Goal: Task Accomplishment & Management: Complete application form

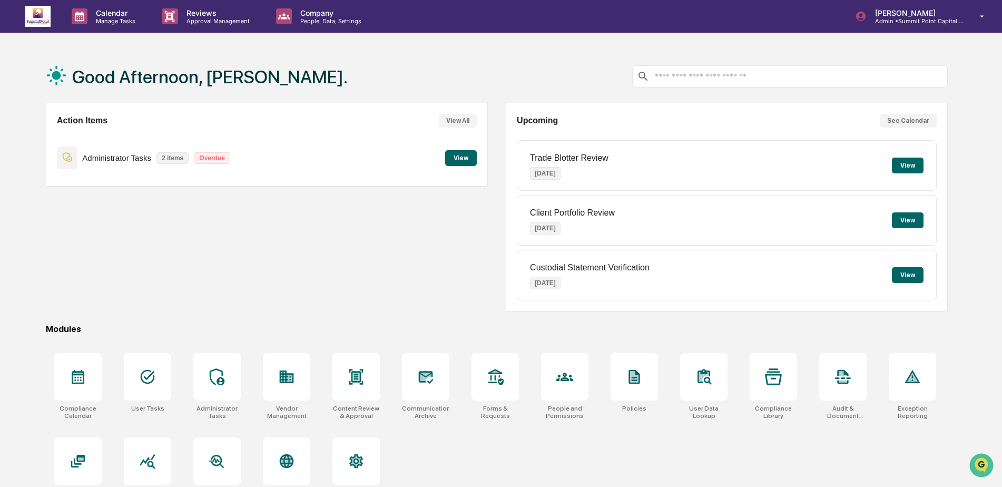
drag, startPoint x: 235, startPoint y: 204, endPoint x: 176, endPoint y: 141, distance: 86.1
click at [235, 204] on div "Action Items View All Administrator Tasks 2 items Overdue View" at bounding box center [267, 207] width 442 height 209
click at [222, 199] on div "Action Items View All Administrator Tasks 2 items Overdue View" at bounding box center [267, 207] width 442 height 209
click at [345, 382] on div at bounding box center [355, 376] width 47 height 47
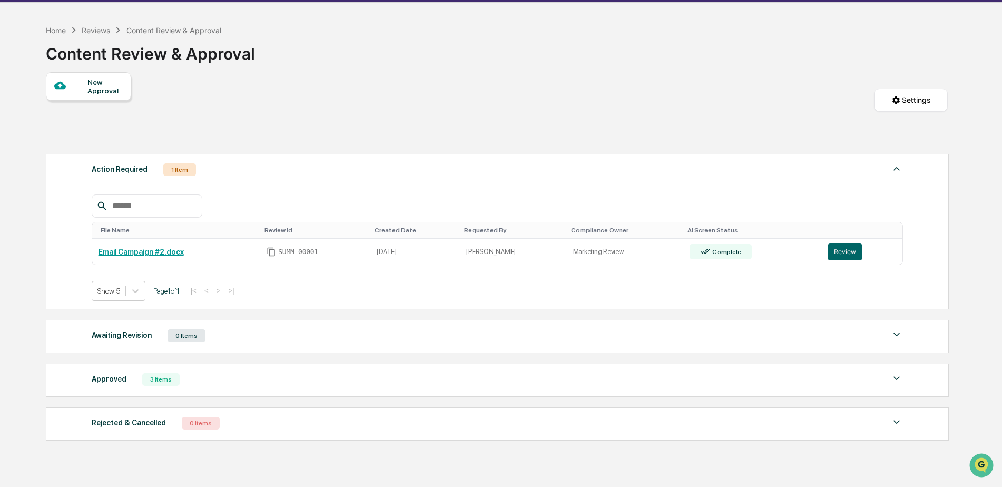
scroll to position [80, 0]
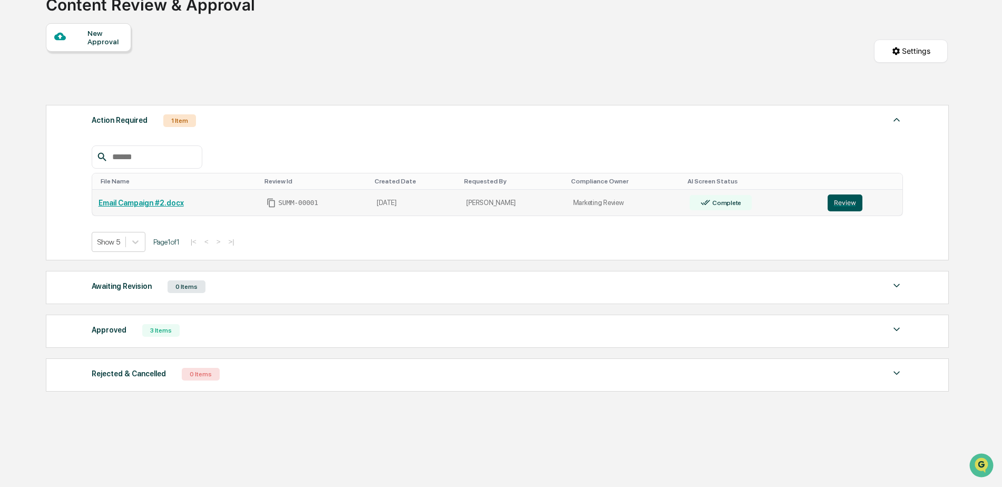
click at [845, 205] on button "Review" at bounding box center [845, 202] width 35 height 17
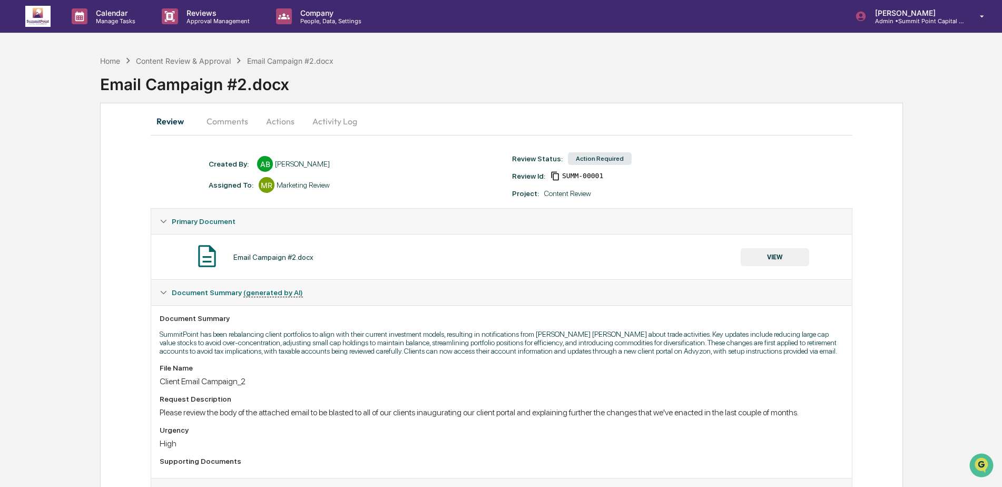
click at [235, 125] on button "Comments" at bounding box center [227, 121] width 58 height 25
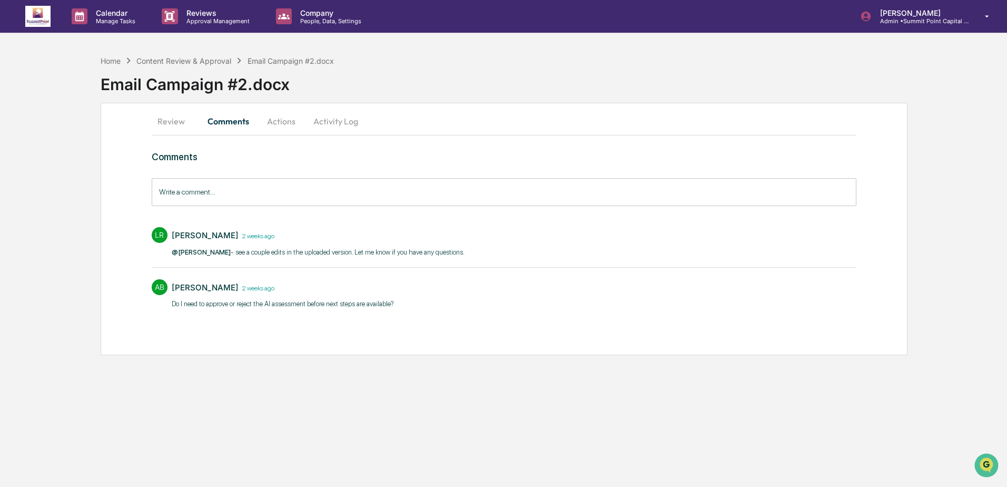
click at [299, 121] on button "Actions" at bounding box center [281, 121] width 47 height 25
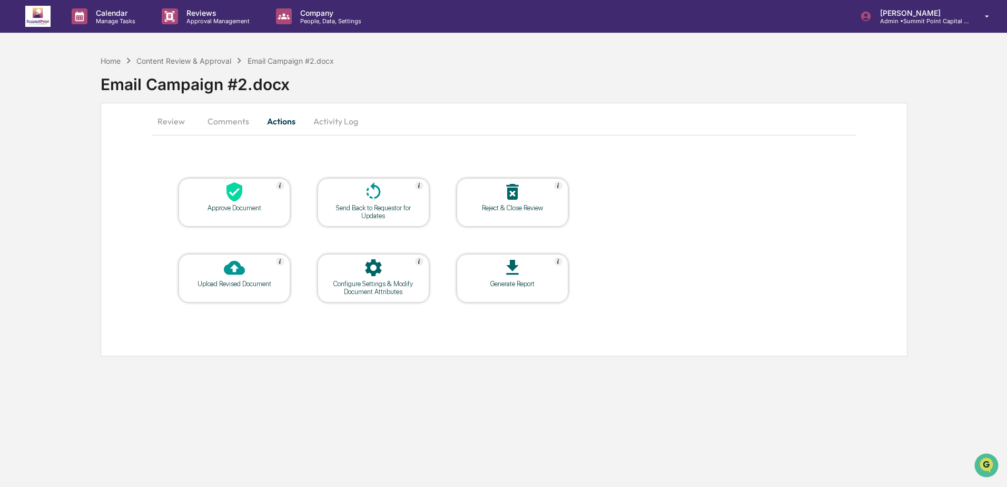
click at [247, 200] on div at bounding box center [234, 192] width 105 height 23
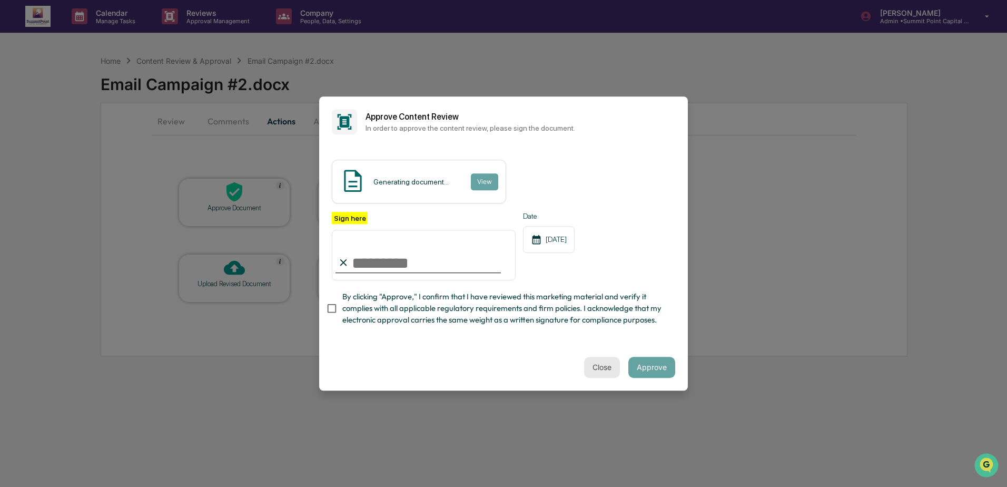
click at [587, 372] on button "Close" at bounding box center [602, 367] width 36 height 21
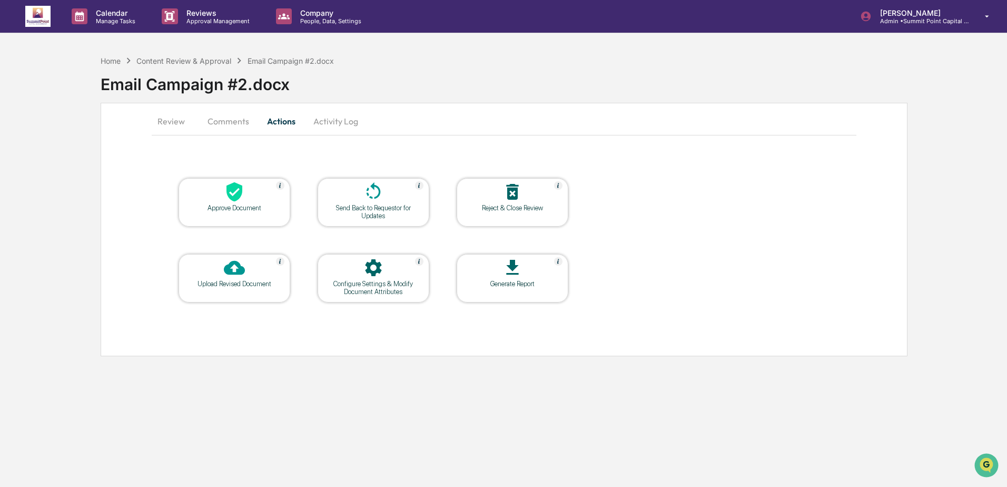
click at [330, 124] on button "Activity Log" at bounding box center [336, 121] width 62 height 25
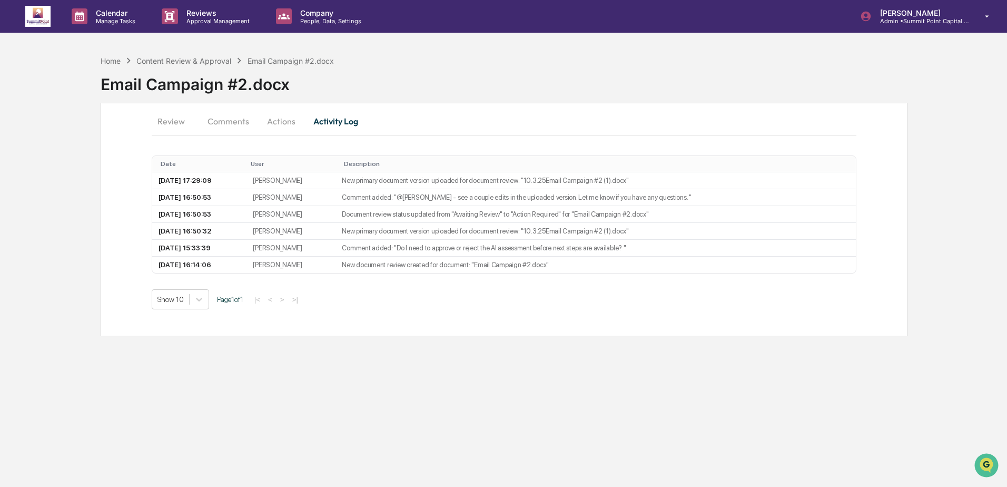
click at [292, 119] on button "Actions" at bounding box center [281, 121] width 47 height 25
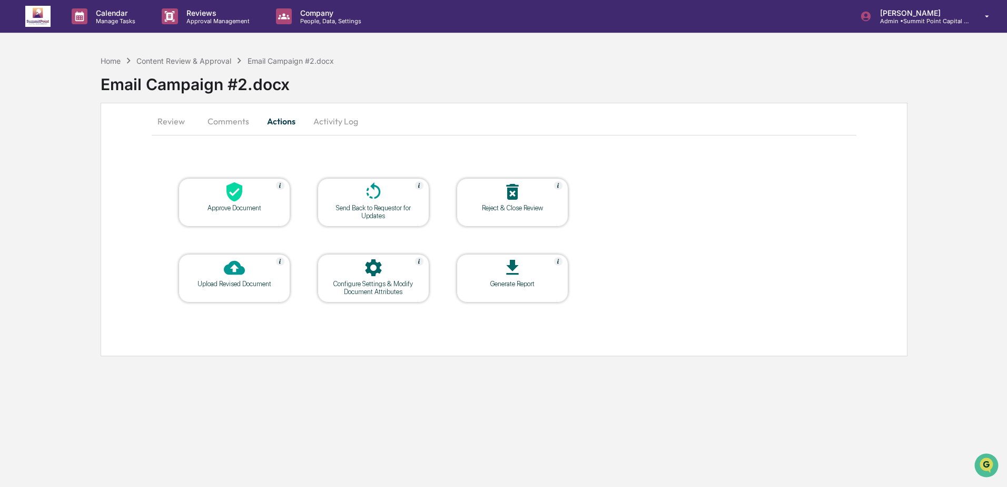
click at [241, 206] on div "Approve Document" at bounding box center [234, 208] width 95 height 8
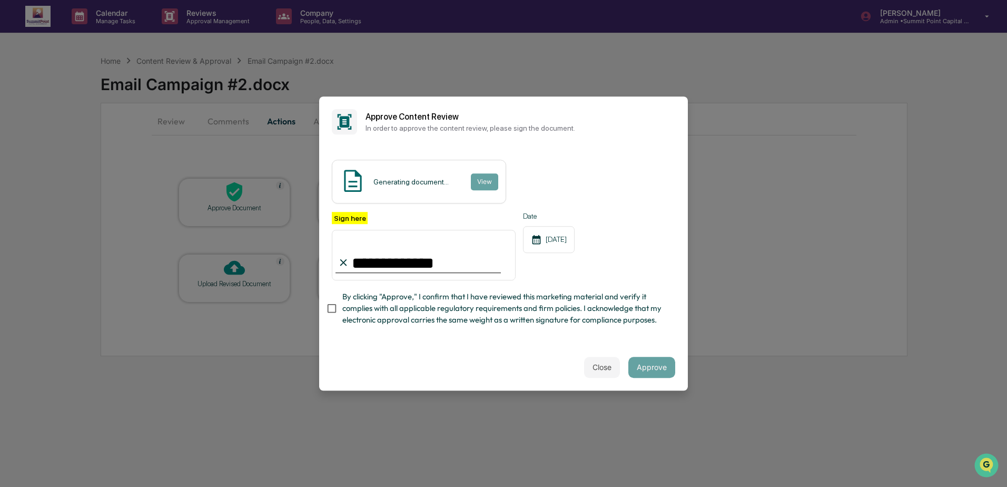
type input "**********"
click at [474, 160] on div "Generating document... View" at bounding box center [419, 182] width 174 height 44
click at [421, 168] on div "Generating document... View" at bounding box center [419, 182] width 174 height 44
drag, startPoint x: 421, startPoint y: 168, endPoint x: 405, endPoint y: 174, distance: 18.0
click at [405, 178] on div "Generating document..." at bounding box center [410, 182] width 75 height 8
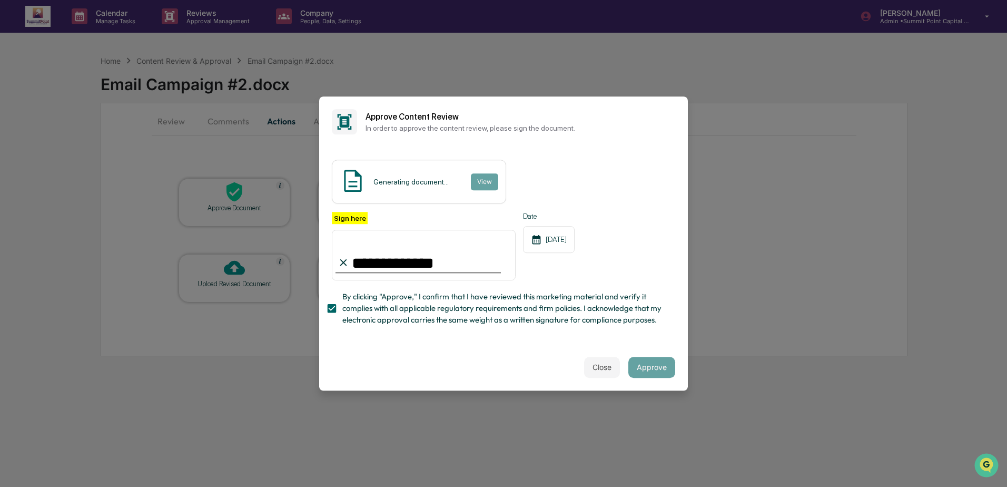
click at [408, 178] on div "Generating document..." at bounding box center [410, 182] width 75 height 8
click at [593, 377] on button "Close" at bounding box center [602, 367] width 36 height 21
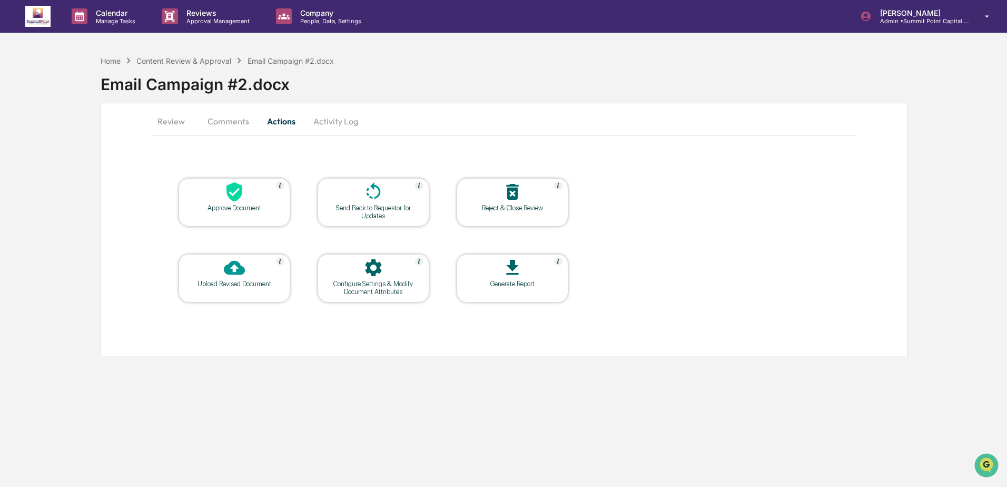
click at [176, 117] on button "Review" at bounding box center [175, 121] width 47 height 25
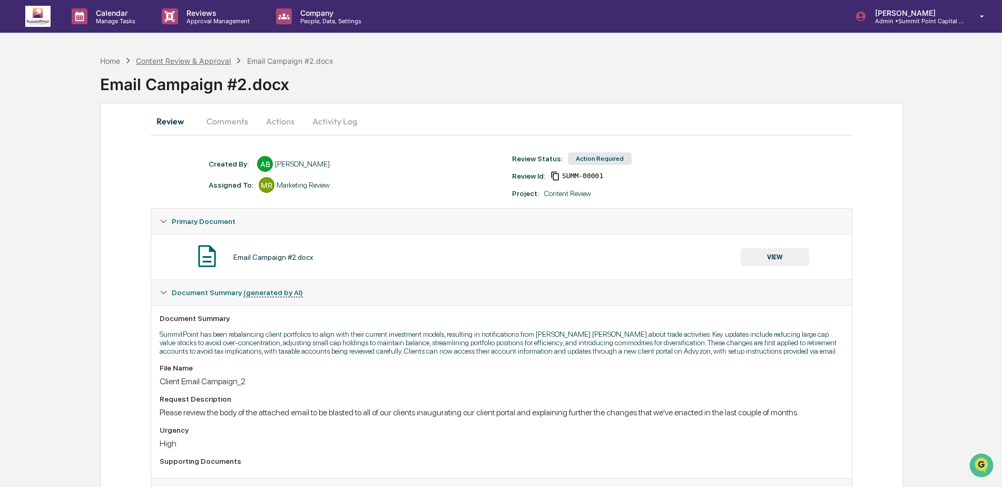
click at [191, 58] on div "Content Review & Approval" at bounding box center [183, 60] width 95 height 9
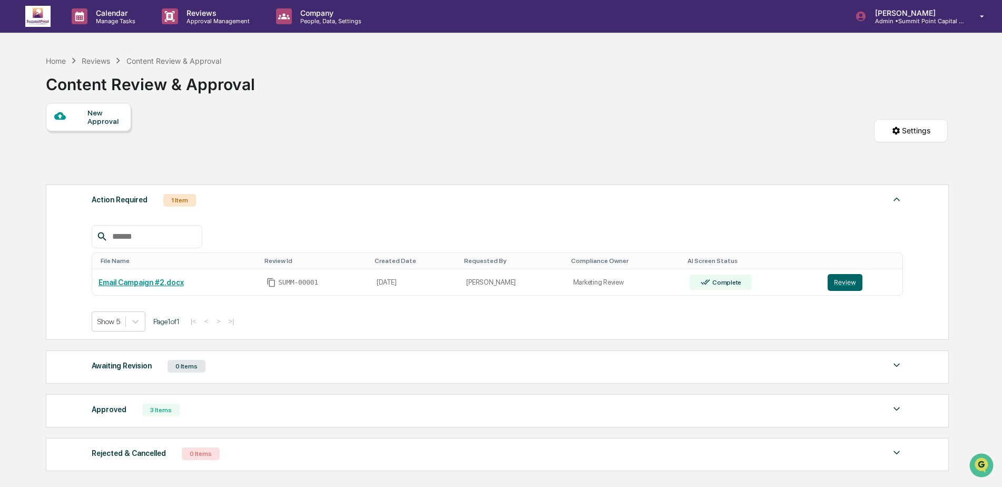
click at [97, 103] on div "New Approval" at bounding box center [88, 117] width 85 height 28
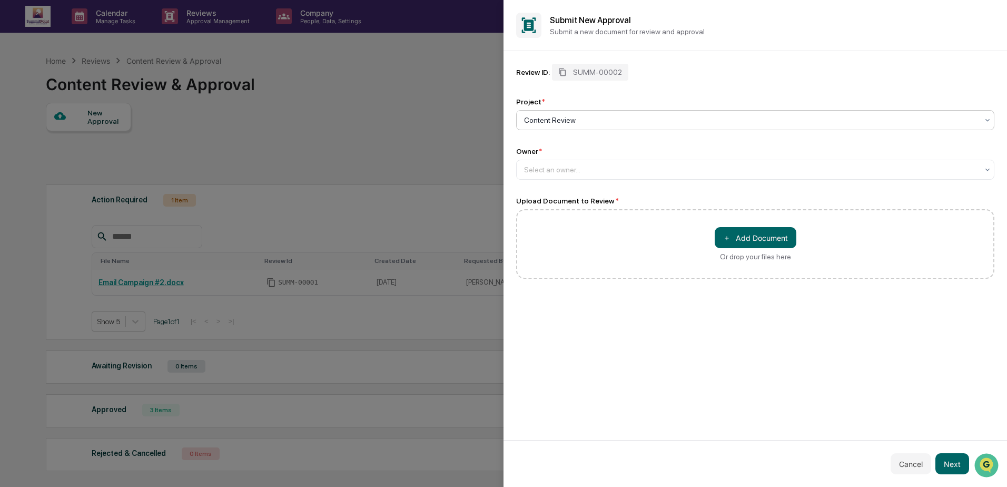
click at [623, 118] on div at bounding box center [751, 120] width 454 height 11
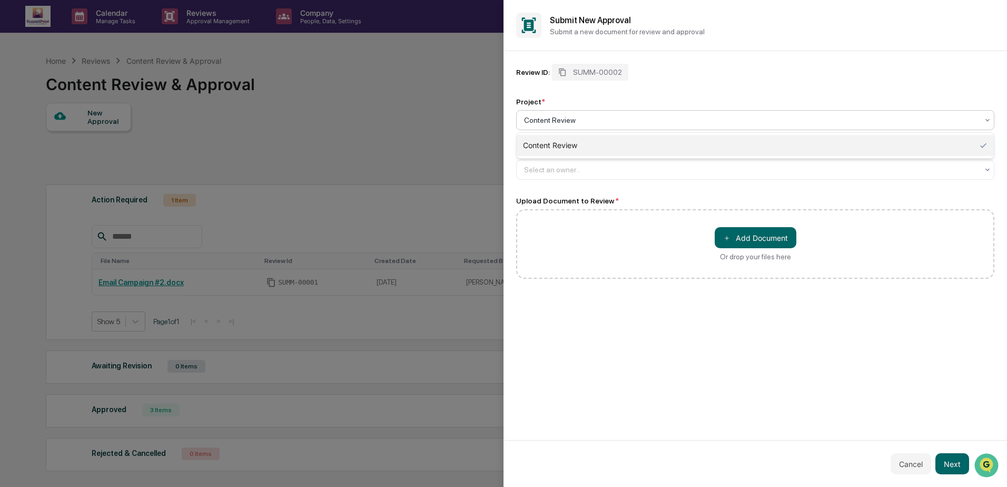
click at [627, 143] on div "Content Review" at bounding box center [755, 145] width 477 height 21
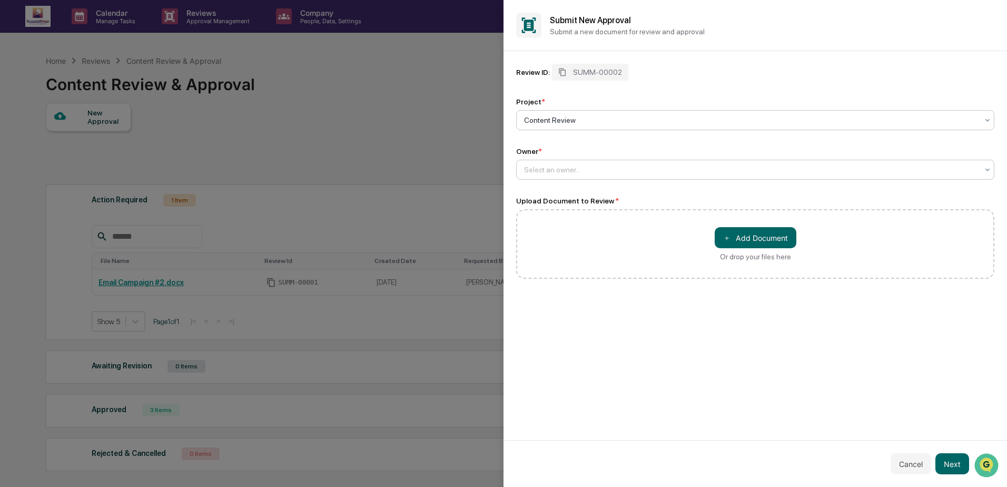
click at [614, 166] on div at bounding box center [751, 169] width 454 height 11
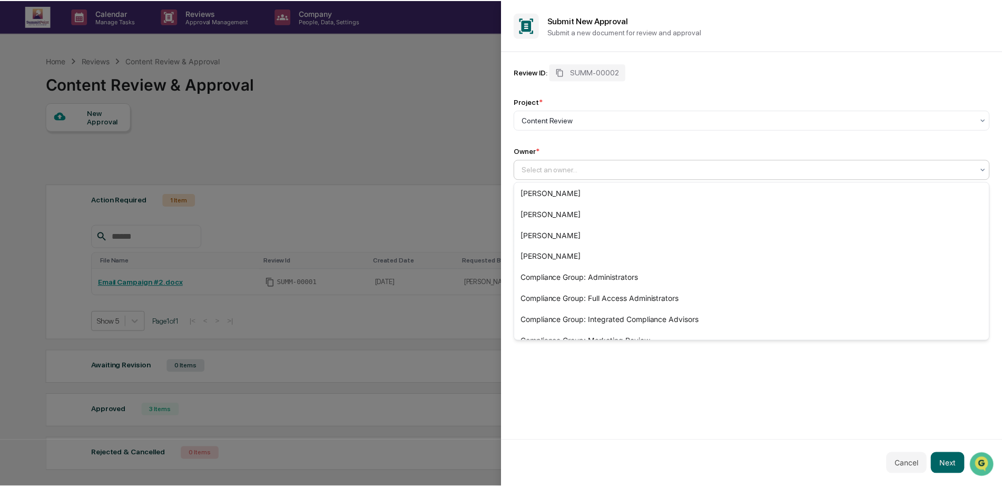
scroll to position [183, 0]
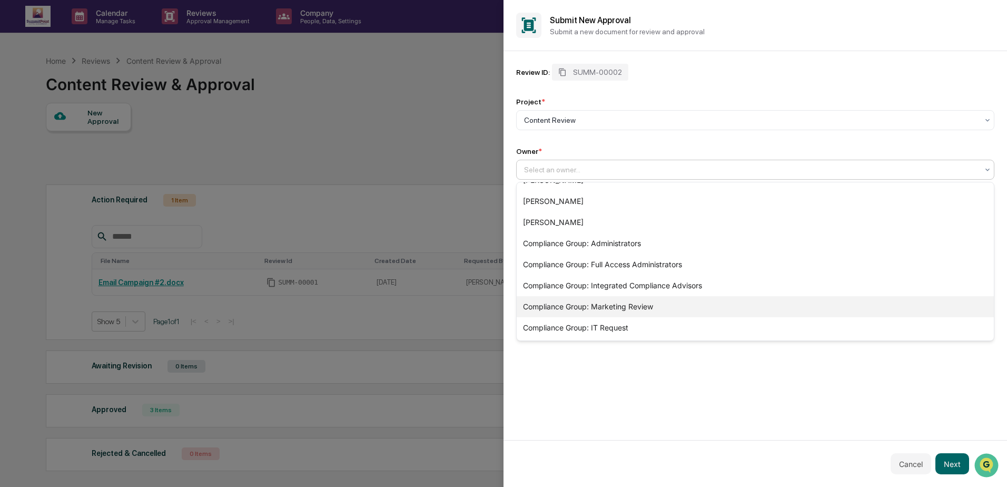
click at [638, 309] on div "Compliance Group: Marketing Review" at bounding box center [755, 306] width 477 height 21
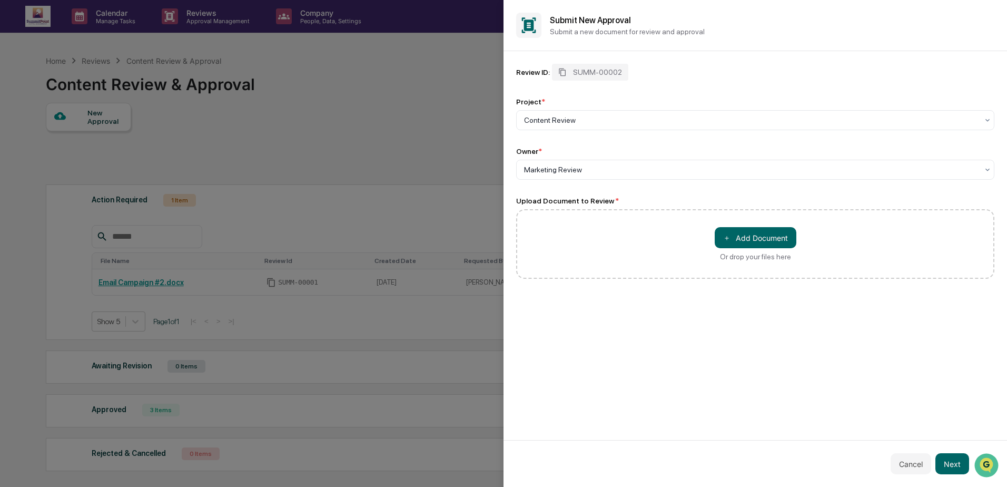
click at [658, 319] on div "Review ID: SUMM-00002 Project * Content Review Owner * Marketing Review Upload …" at bounding box center [756, 245] width 504 height 389
click at [953, 467] on button "Next" at bounding box center [952, 463] width 34 height 21
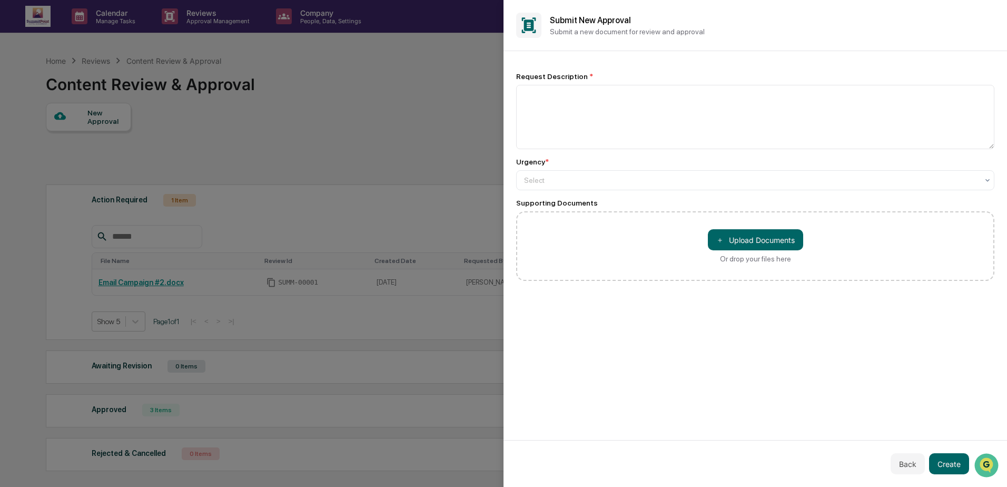
click at [557, 70] on div "Request Description * Urgency * Select Supporting Documents ＋ Upload Documents …" at bounding box center [755, 176] width 478 height 225
click at [572, 118] on textarea at bounding box center [755, 117] width 478 height 64
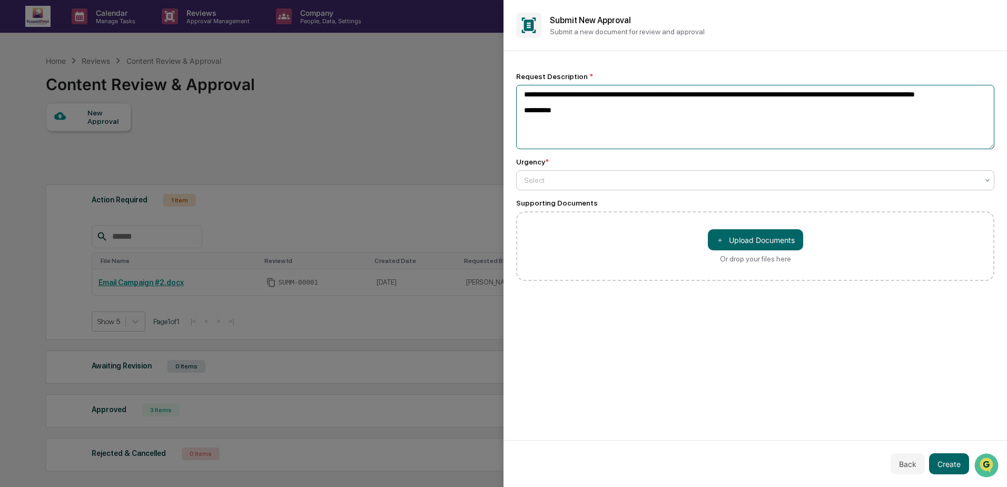
type textarea "**********"
click at [754, 183] on div "Select" at bounding box center [751, 180] width 465 height 15
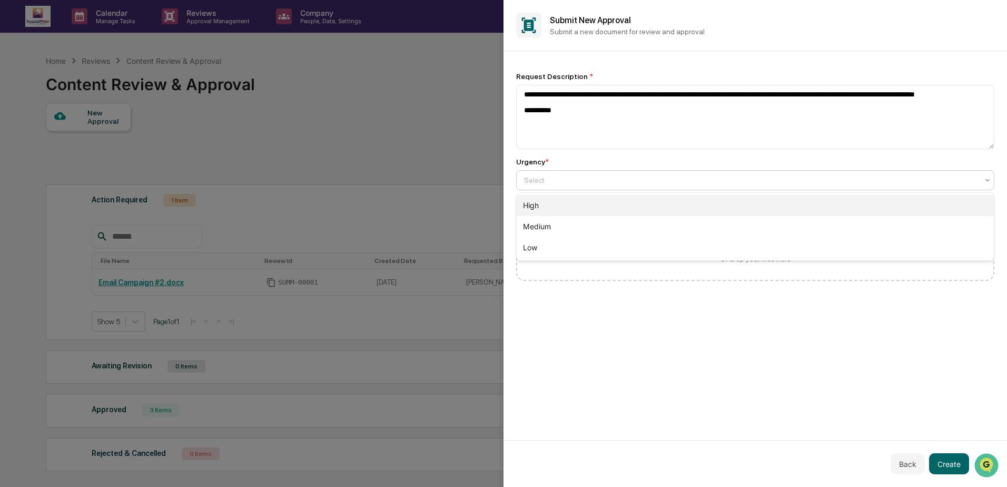
click at [661, 214] on div "High" at bounding box center [755, 205] width 477 height 21
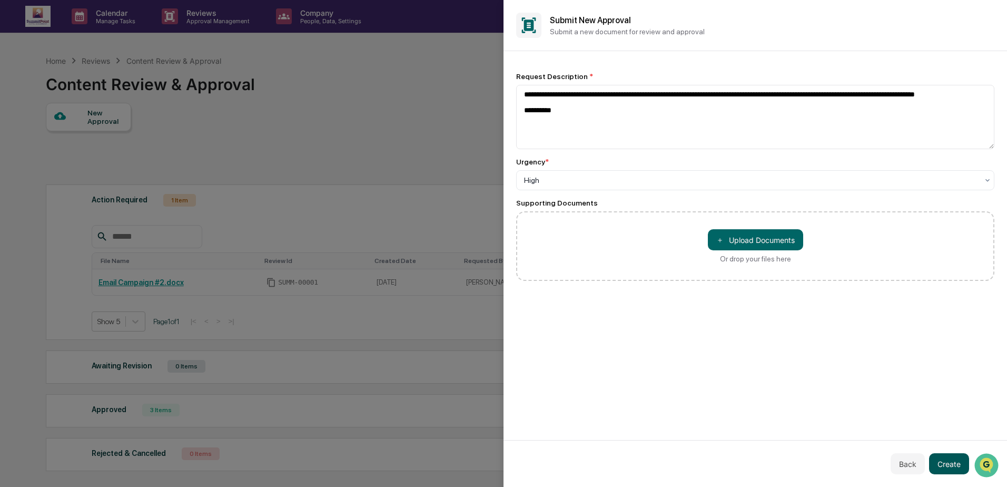
click at [962, 460] on button "Create" at bounding box center [949, 463] width 40 height 21
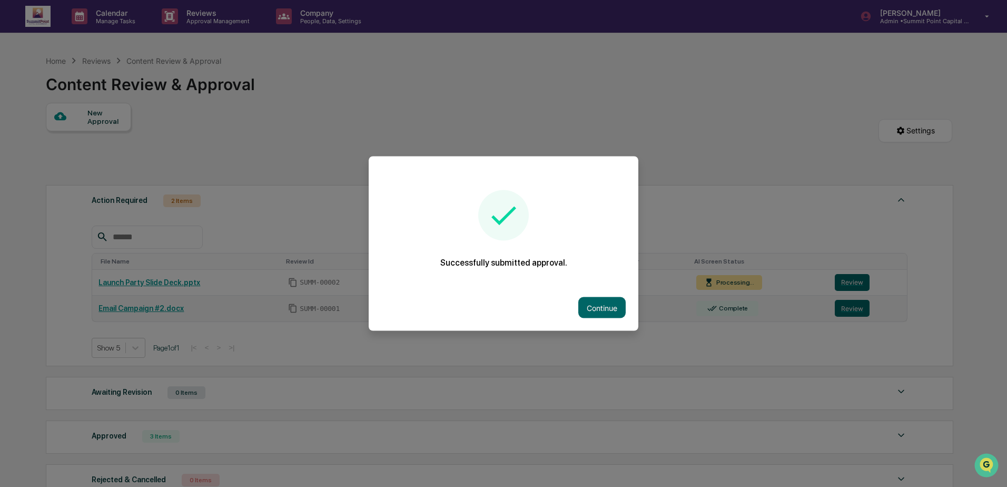
click at [591, 308] on button "Continue" at bounding box center [601, 307] width 47 height 21
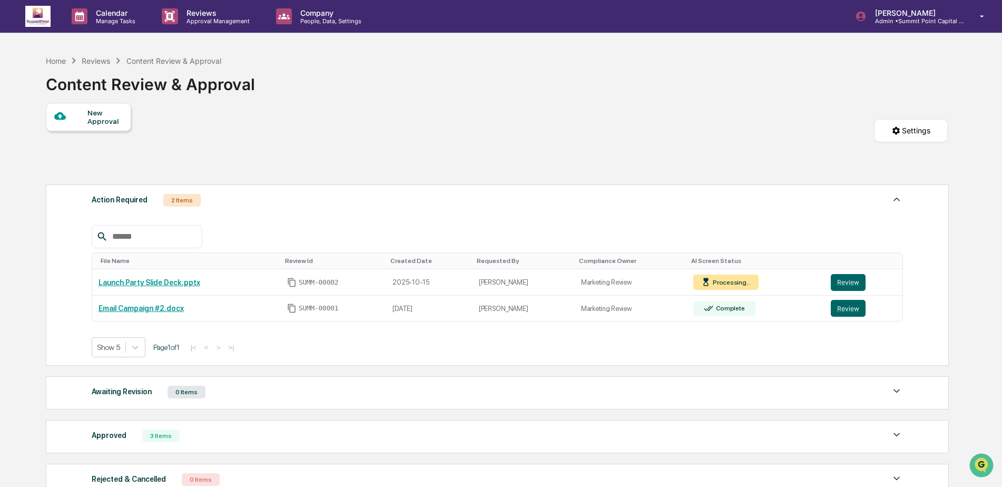
click at [627, 155] on div "New Approval Settings" at bounding box center [497, 141] width 902 height 76
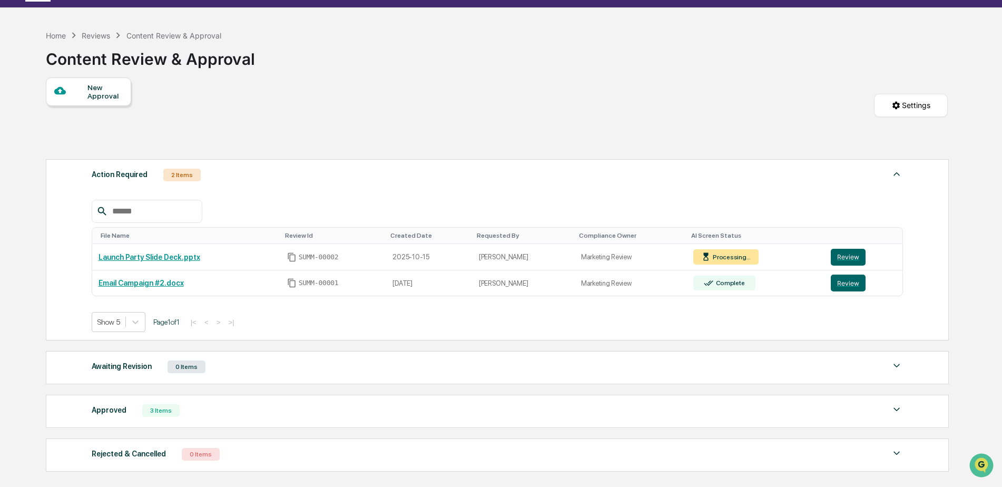
scroll to position [0, 0]
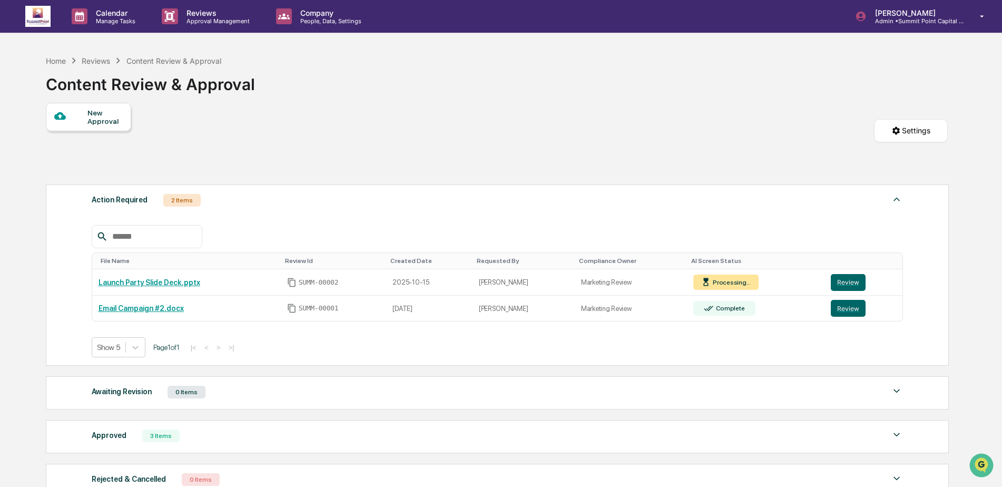
drag, startPoint x: 724, startPoint y: 137, endPoint x: 744, endPoint y: 103, distance: 40.4
click at [725, 137] on div "New Approval Settings" at bounding box center [497, 141] width 902 height 76
click at [338, 165] on div "New Approval Settings" at bounding box center [497, 141] width 902 height 76
click at [155, 283] on link "Launch Party Slide Deck.pptx" at bounding box center [150, 282] width 102 height 8
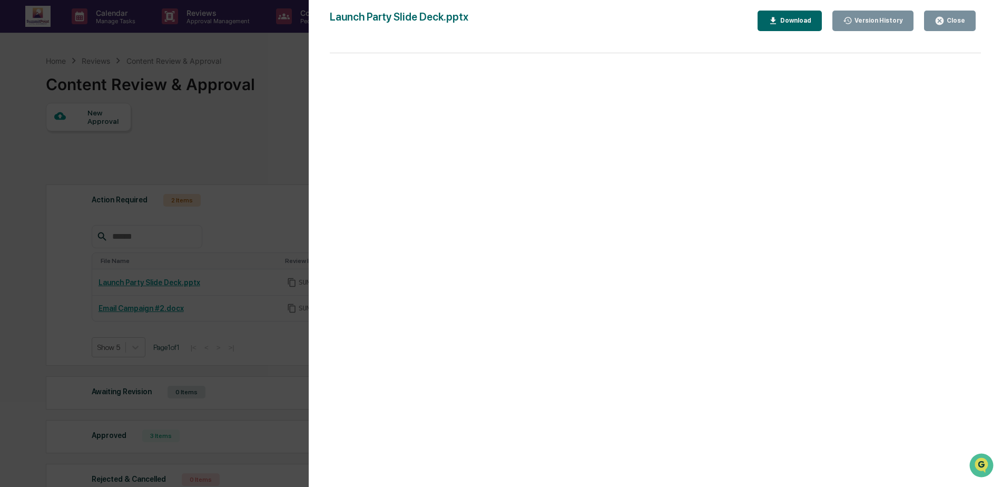
click at [938, 24] on icon "button" at bounding box center [939, 21] width 10 height 10
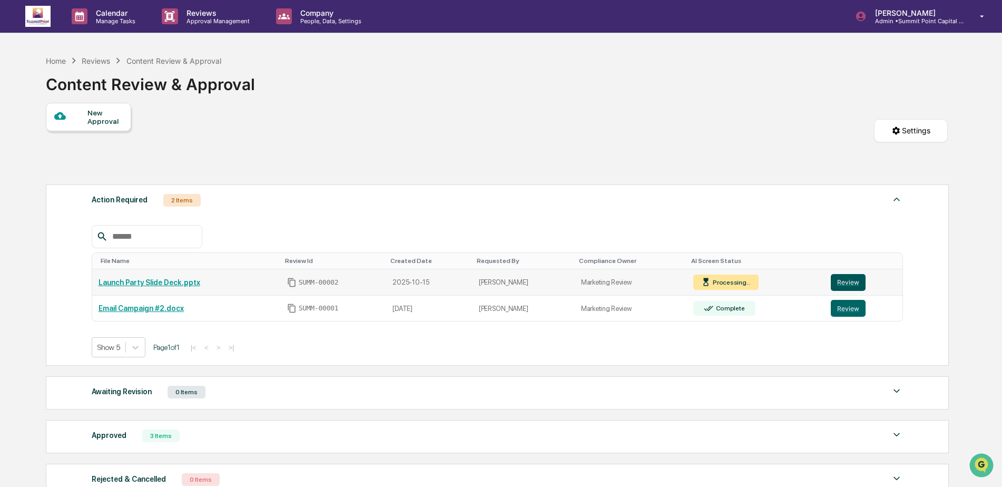
click at [857, 282] on button "Review" at bounding box center [848, 282] width 35 height 17
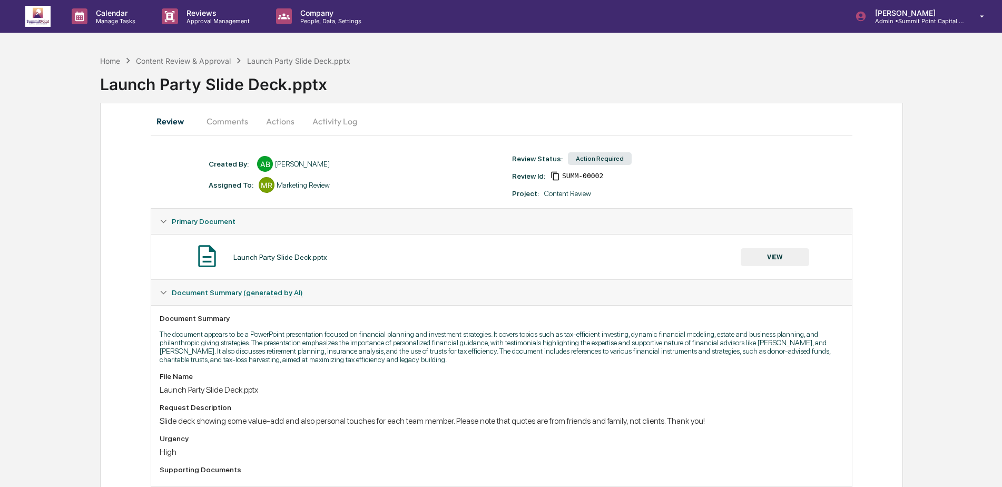
click at [226, 126] on button "Comments" at bounding box center [227, 121] width 58 height 25
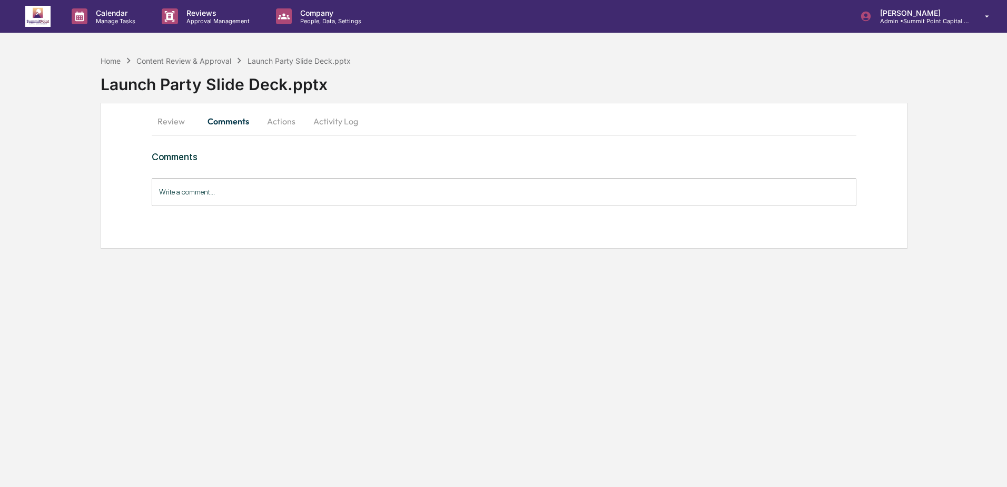
click at [279, 210] on div "Comments Write a comment... Write a comment..." at bounding box center [504, 197] width 705 height 92
click at [293, 204] on input "Write a comment..." at bounding box center [504, 192] width 705 height 28
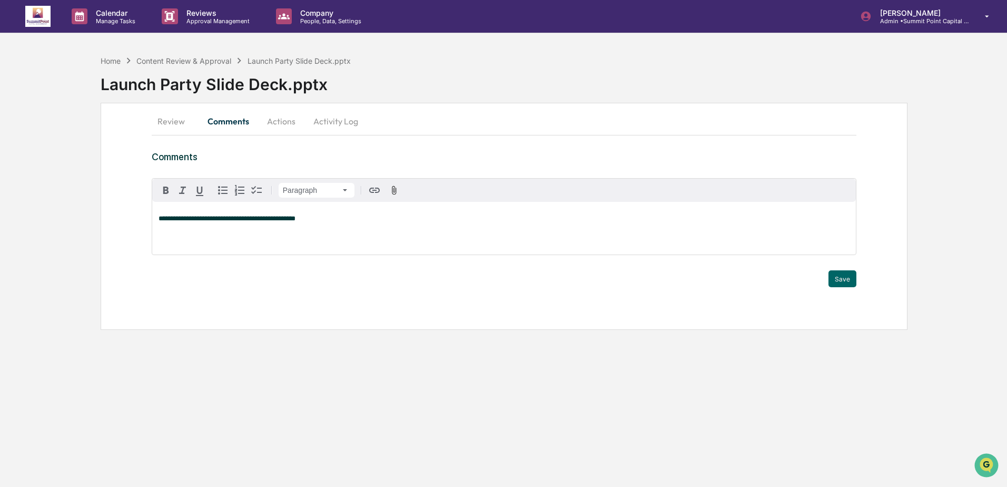
click at [273, 219] on span "**********" at bounding box center [227, 218] width 137 height 7
click at [385, 218] on p "**********" at bounding box center [504, 218] width 691 height 7
click at [851, 274] on button "Save" at bounding box center [843, 278] width 28 height 17
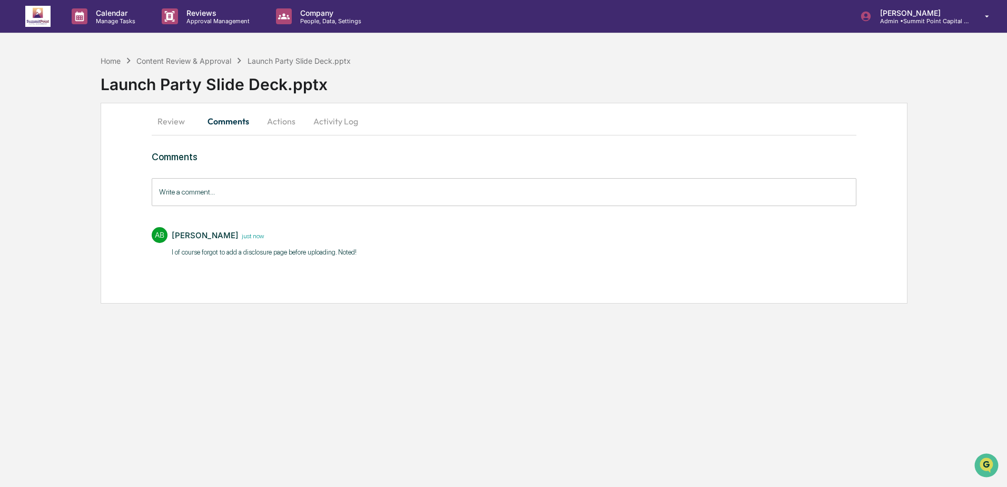
click at [189, 65] on div "Home Content Review & Approval Launch Party Slide Deck.pptx" at bounding box center [226, 61] width 250 height 12
click at [186, 58] on div "Content Review & Approval" at bounding box center [183, 60] width 95 height 9
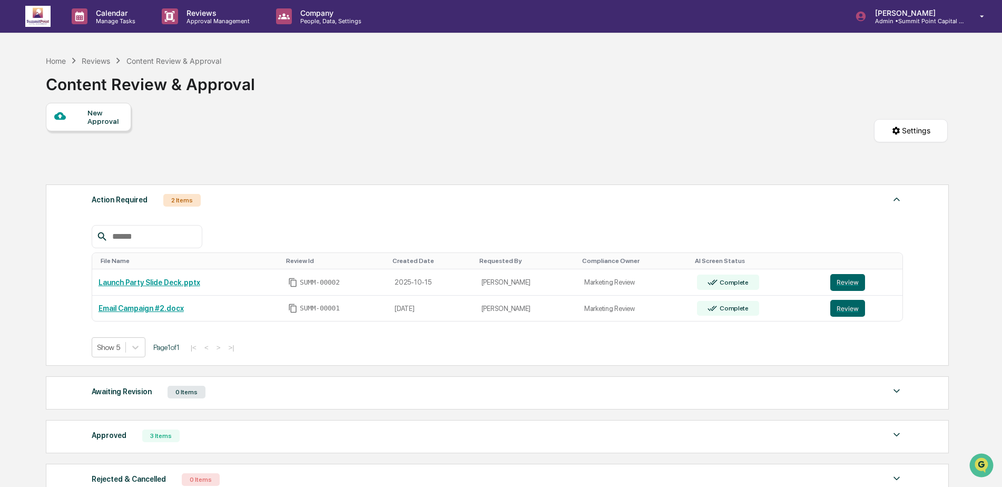
click at [494, 167] on div "New Approval Settings" at bounding box center [497, 141] width 902 height 76
